Goal: Transaction & Acquisition: Purchase product/service

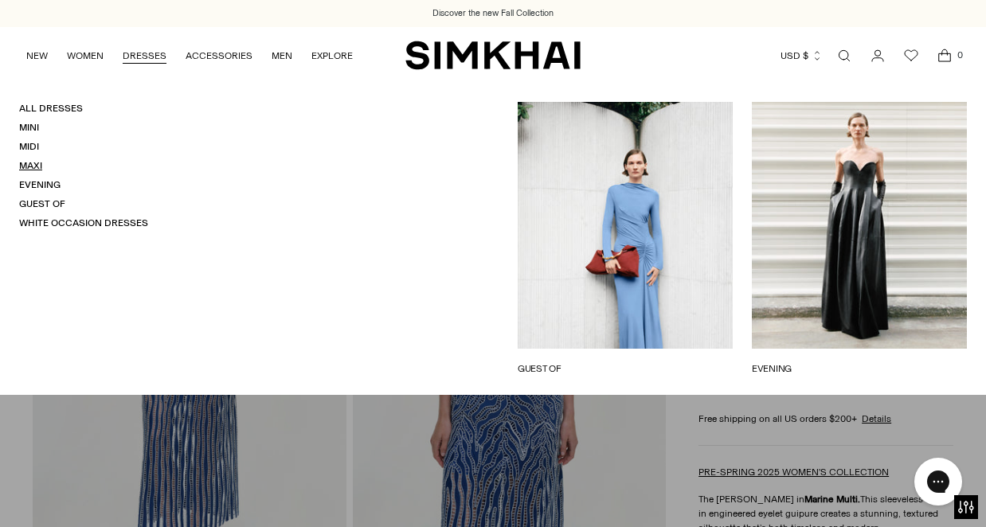
click at [29, 167] on link "Maxi" at bounding box center [30, 165] width 23 height 11
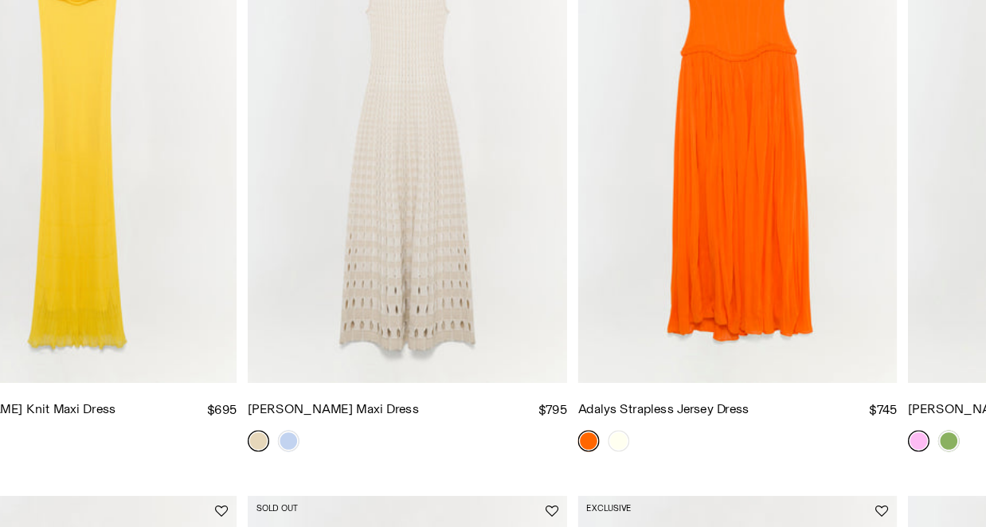
scroll to position [2786, 0]
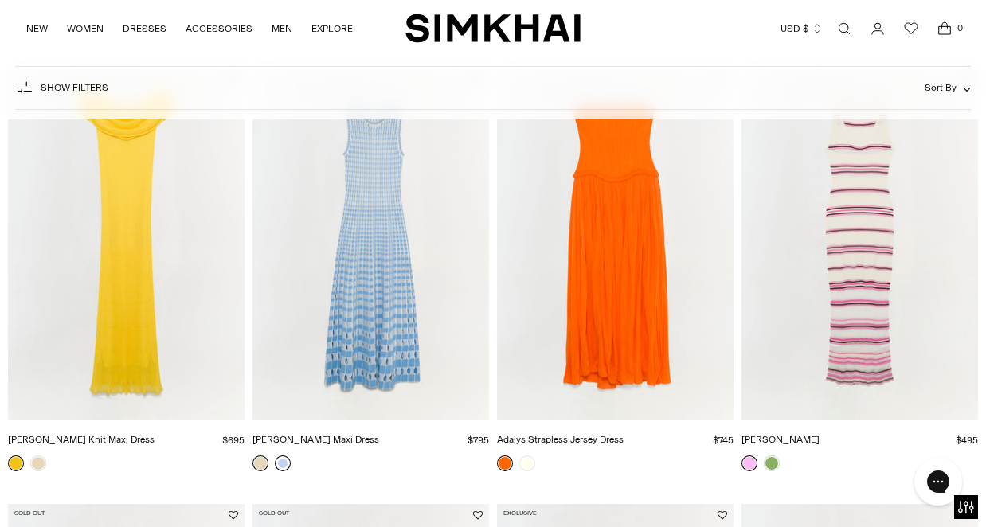
click at [287, 462] on link at bounding box center [283, 463] width 16 height 16
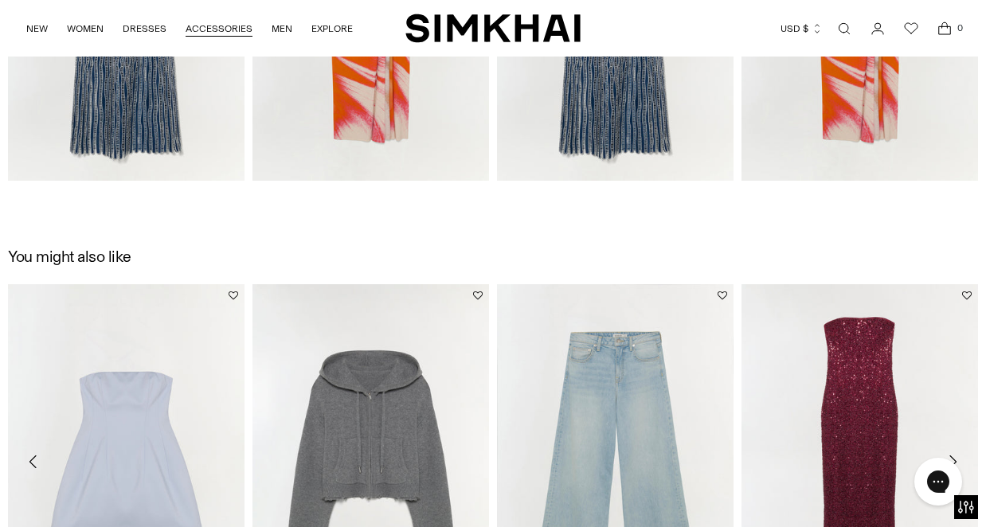
scroll to position [1745, 0]
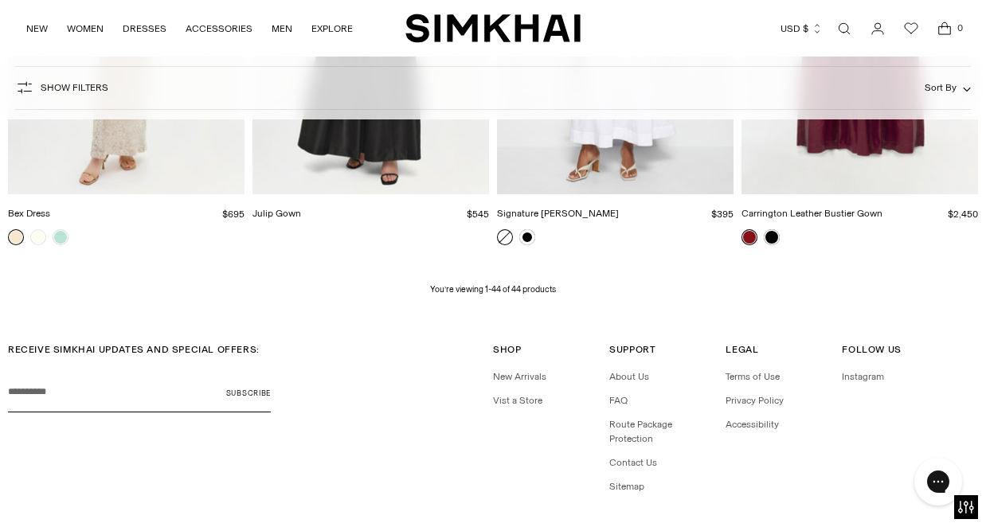
scroll to position [4861, 0]
